Goal: Transaction & Acquisition: Purchase product/service

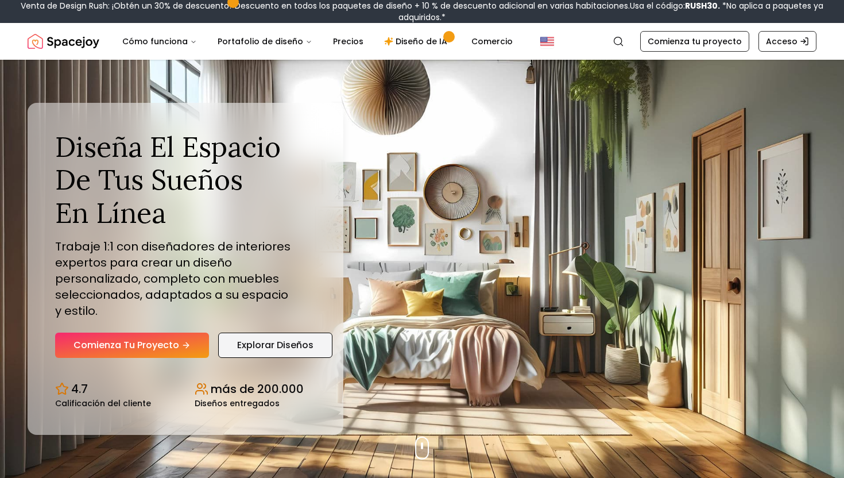
click at [268, 339] on font "Explorar diseños" at bounding box center [275, 344] width 76 height 13
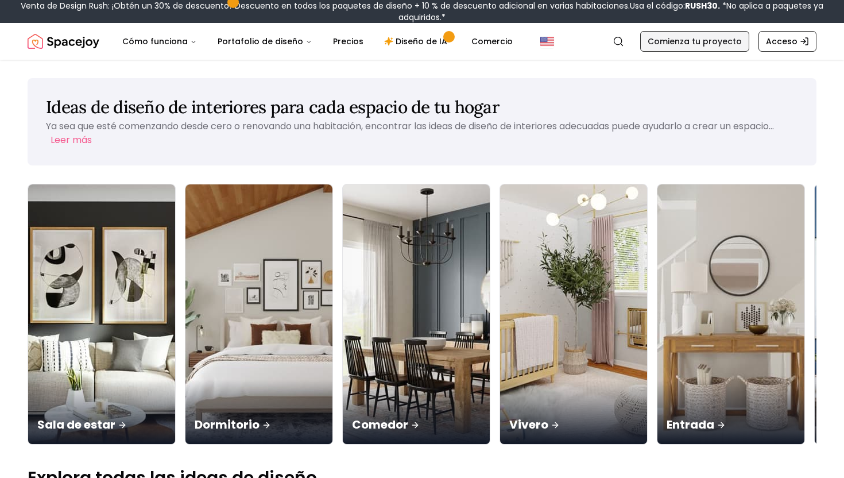
click at [681, 43] on font "Comienza tu proyecto" at bounding box center [695, 41] width 94 height 11
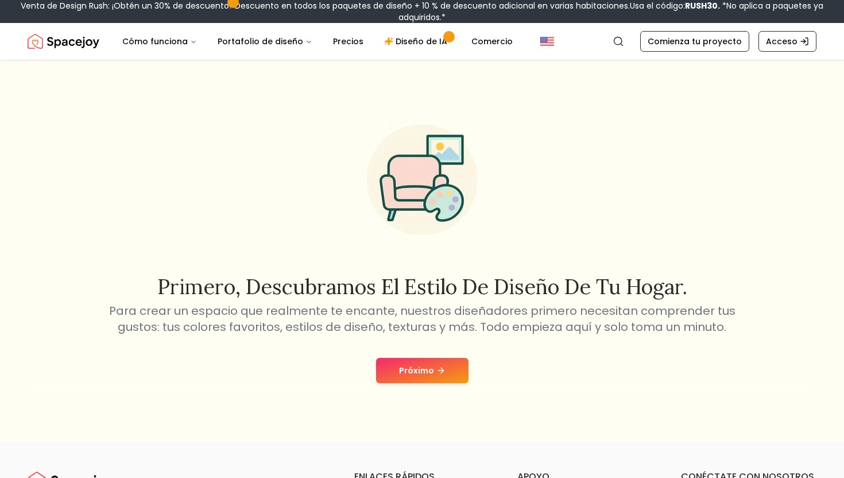
click at [414, 371] on font "Próximo" at bounding box center [416, 370] width 35 height 11
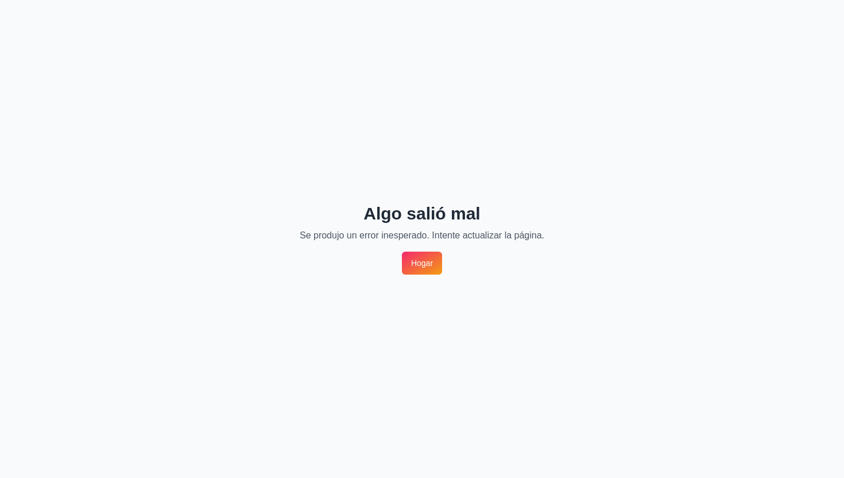
click at [420, 269] on link "Hogar" at bounding box center [422, 262] width 40 height 23
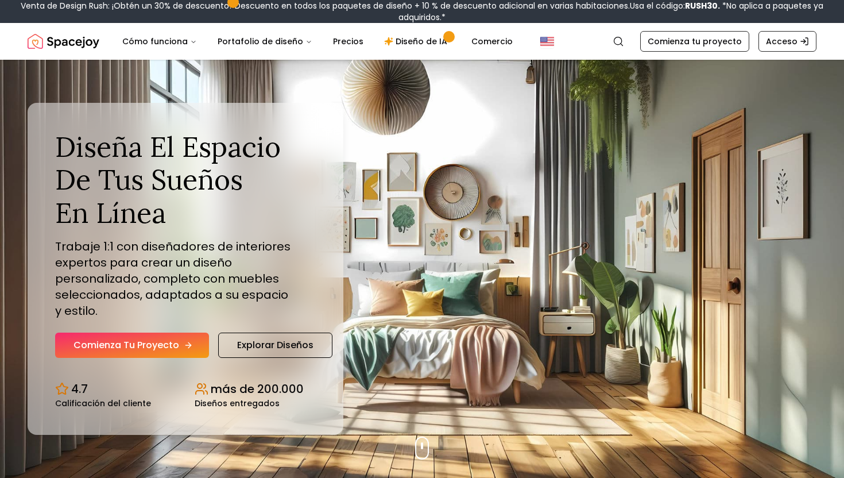
click at [146, 338] on font "Comienza tu proyecto" at bounding box center [126, 344] width 106 height 13
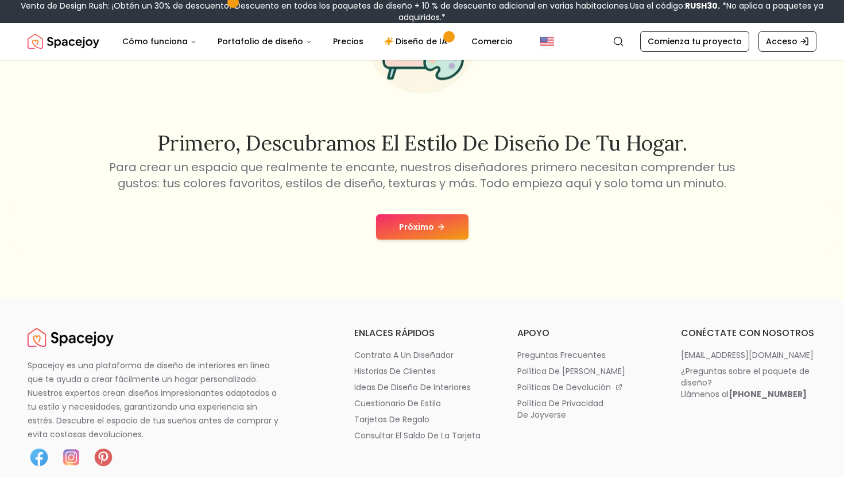
scroll to position [146, 0]
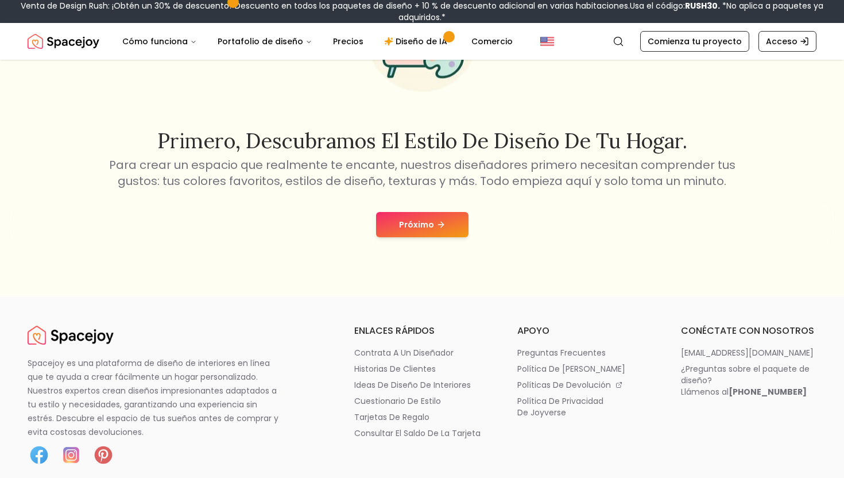
click at [424, 224] on font "Próximo" at bounding box center [416, 224] width 35 height 11
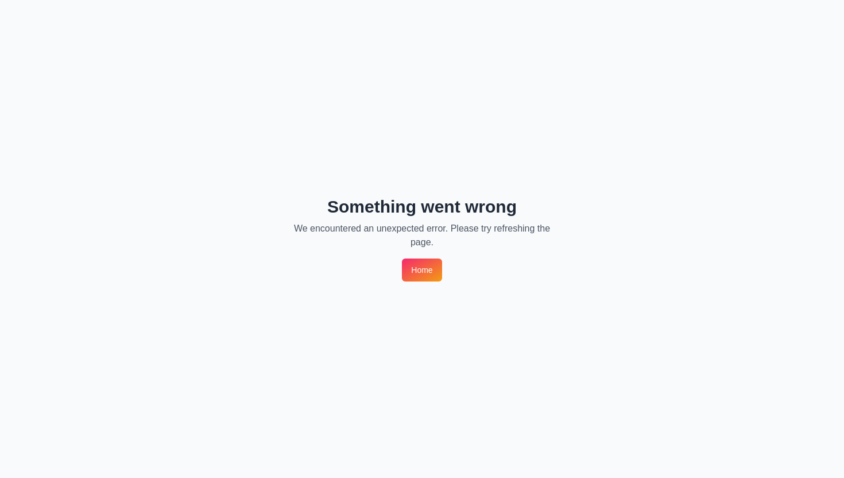
scroll to position [0, 0]
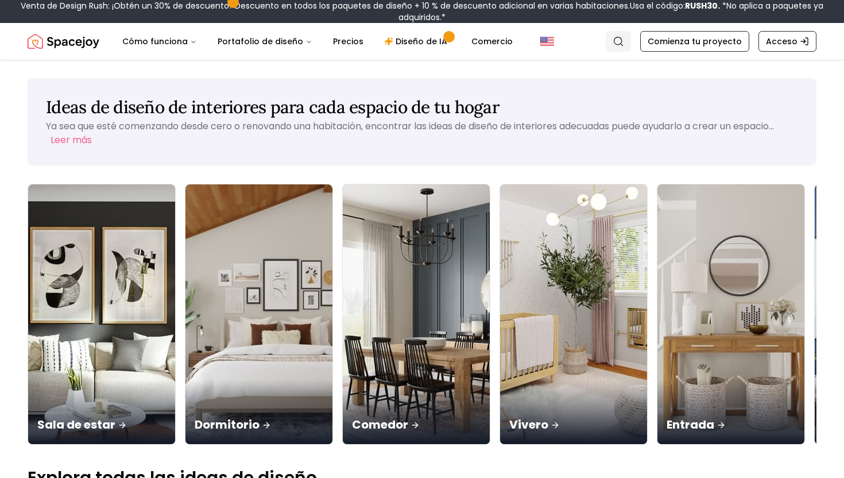
click at [624, 36] on icon "Global" at bounding box center [617, 41] width 11 height 11
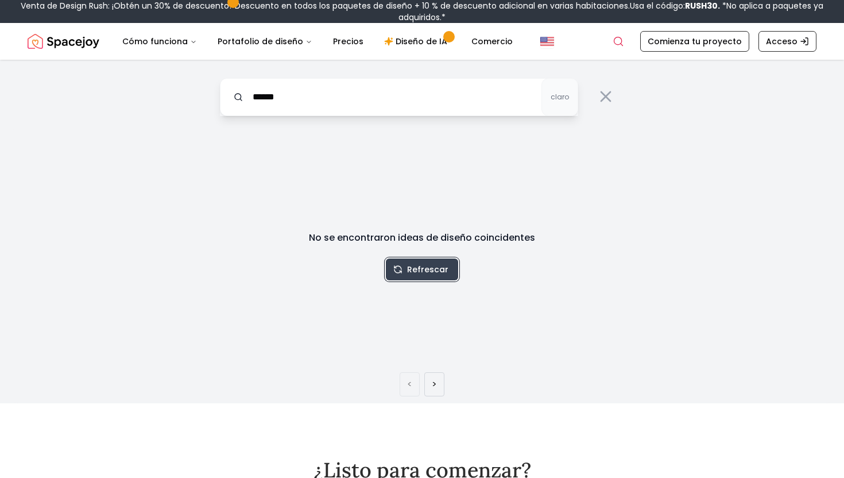
click at [424, 270] on font "Refrescar" at bounding box center [427, 268] width 41 height 11
click at [346, 109] on input "*****" at bounding box center [399, 97] width 358 height 38
type input "**********"
